Goal: Information Seeking & Learning: Understand process/instructions

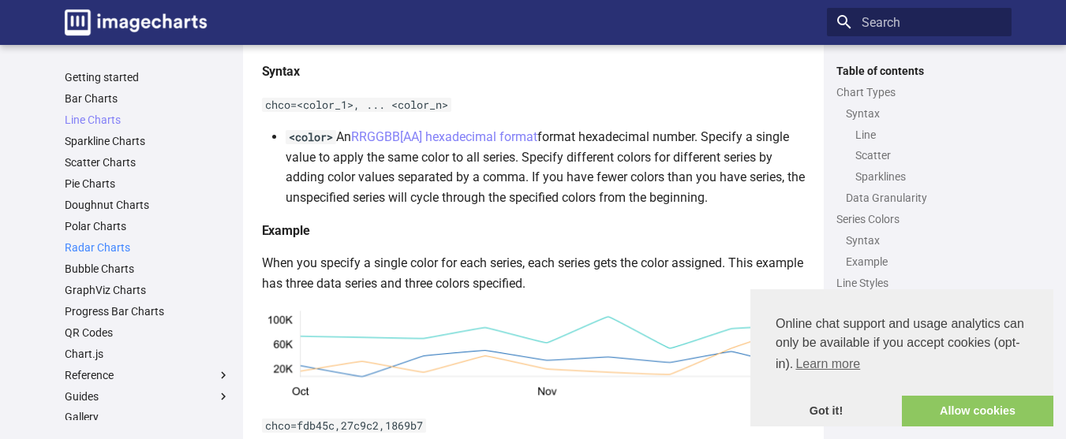
scroll to position [2969, 0]
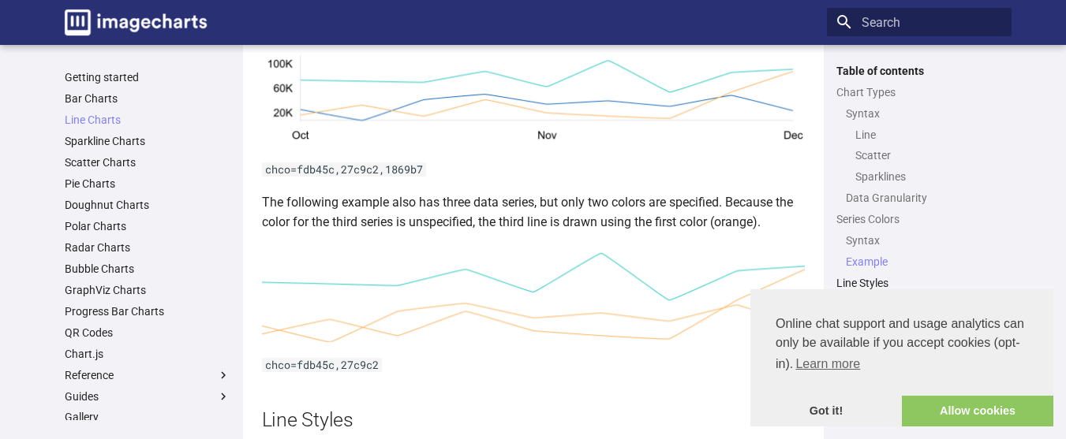
click at [103, 85] on ul "Getting started Bar Charts Line Charts Line Charts Table of contents Chart Type…" at bounding box center [147, 332] width 185 height 525
click at [103, 76] on link "Getting started" at bounding box center [148, 77] width 166 height 14
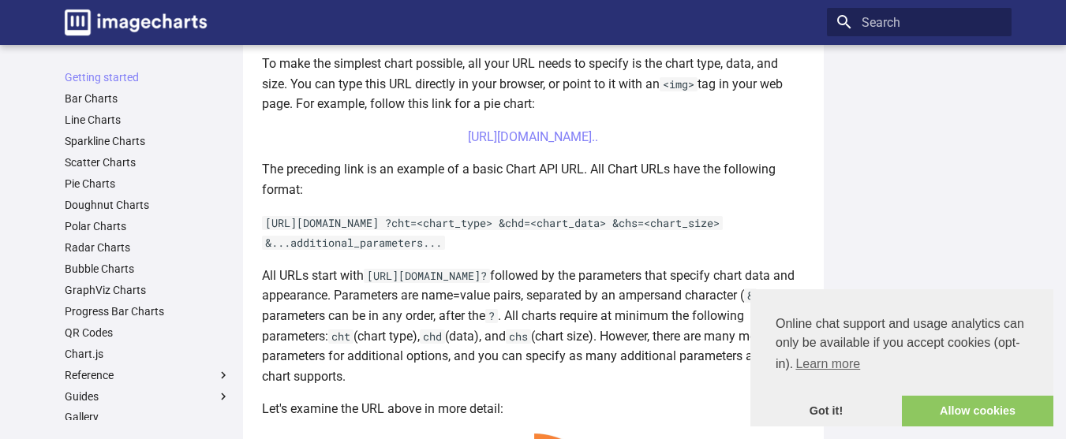
scroll to position [480, 0]
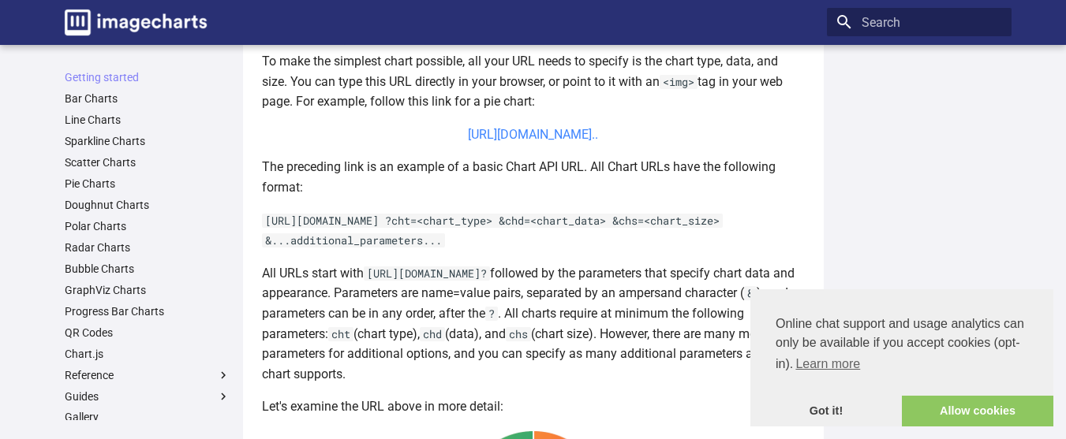
click at [510, 142] on link "[URL][DOMAIN_NAME].." at bounding box center [533, 134] width 130 height 15
